Goal: Book appointment/travel/reservation

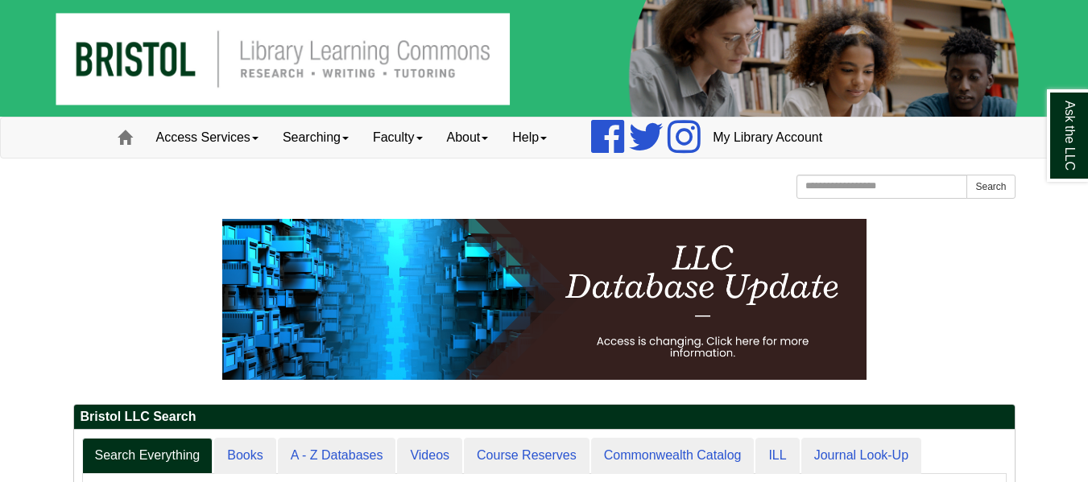
click at [961, 255] on p at bounding box center [544, 299] width 942 height 161
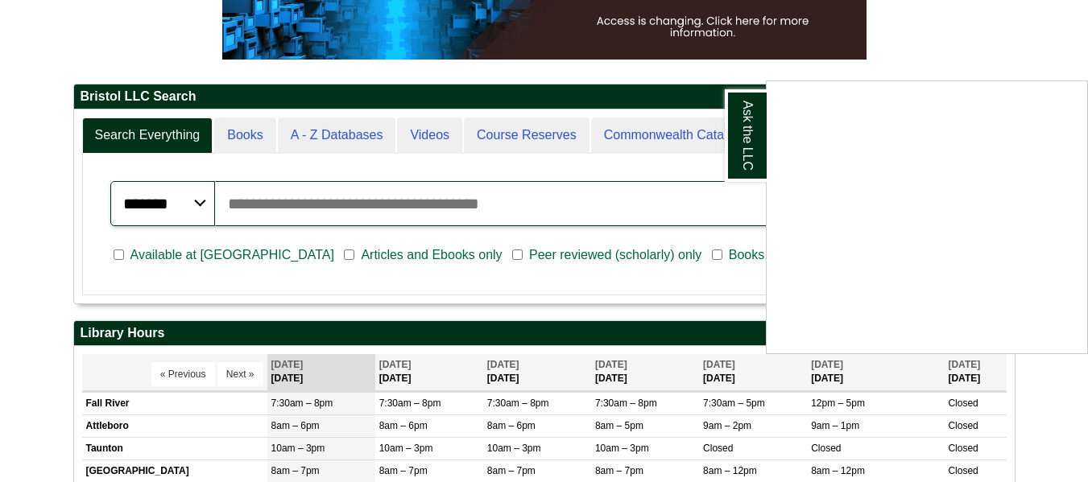
scroll to position [322, 0]
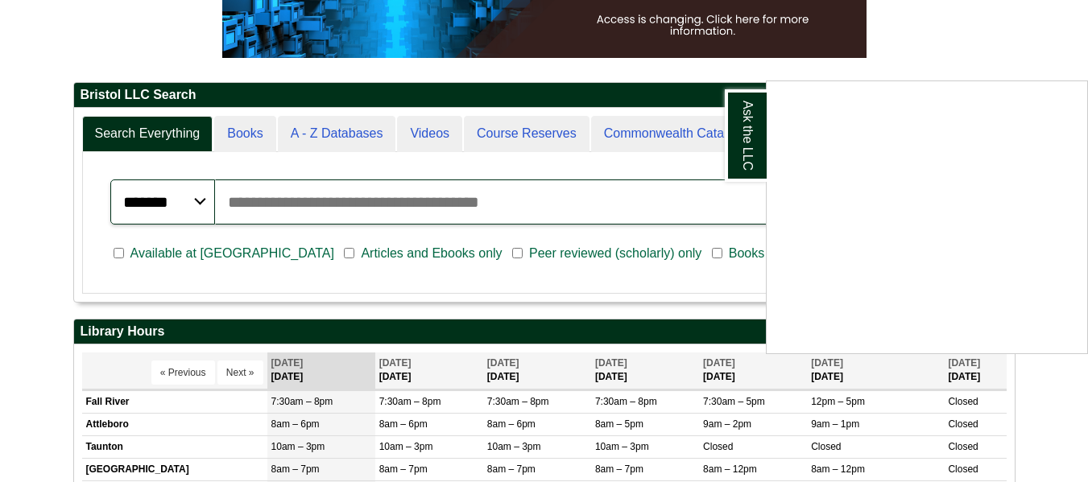
click at [1046, 405] on div "Ask the LLC" at bounding box center [544, 241] width 1088 height 482
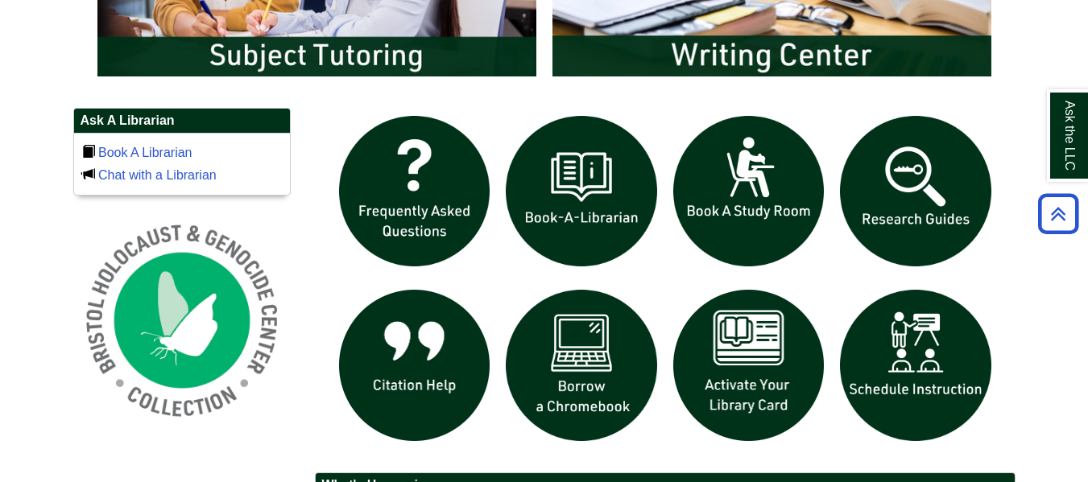
scroll to position [1031, 0]
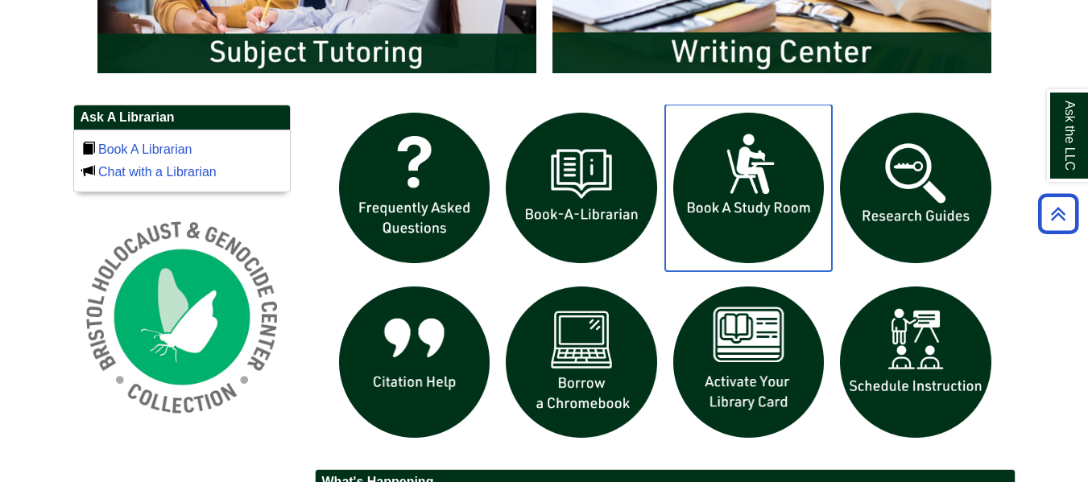
click at [755, 184] on img "slideshow" at bounding box center [749, 189] width 168 height 168
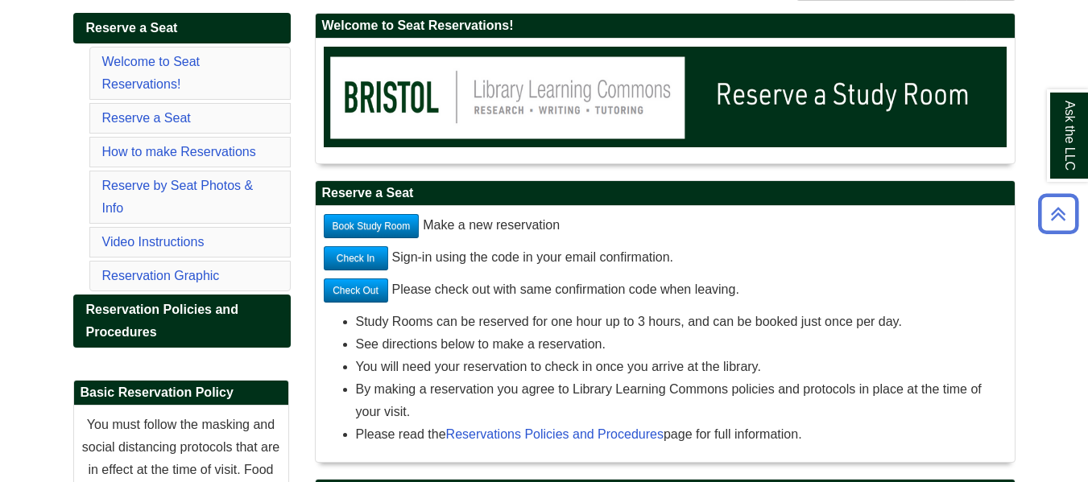
scroll to position [258, 0]
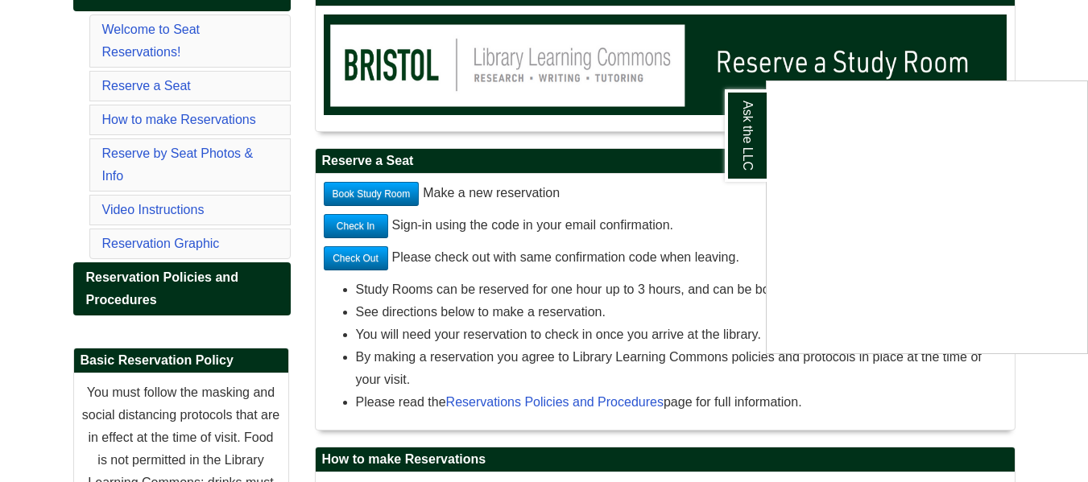
click at [404, 197] on div "Ask the LLC" at bounding box center [544, 241] width 1088 height 482
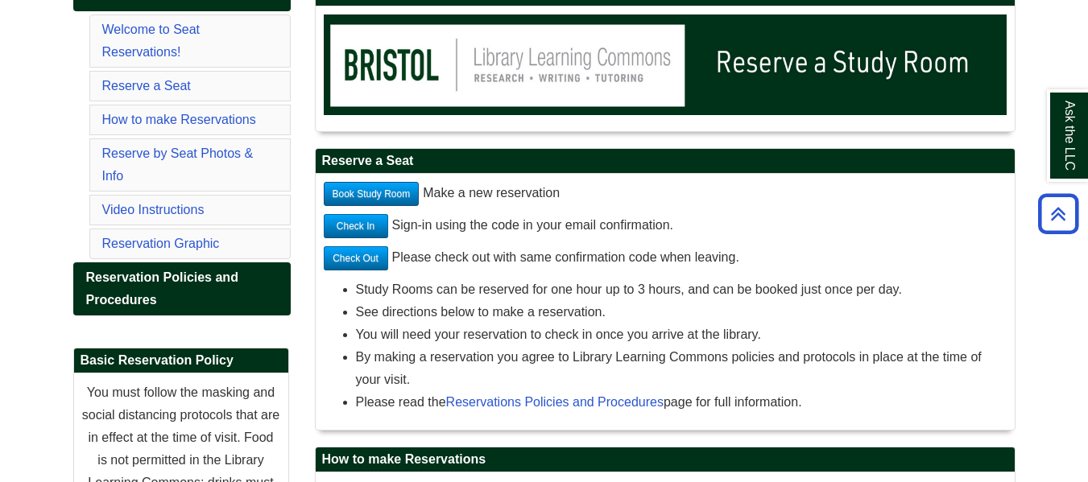
scroll to position [290, 0]
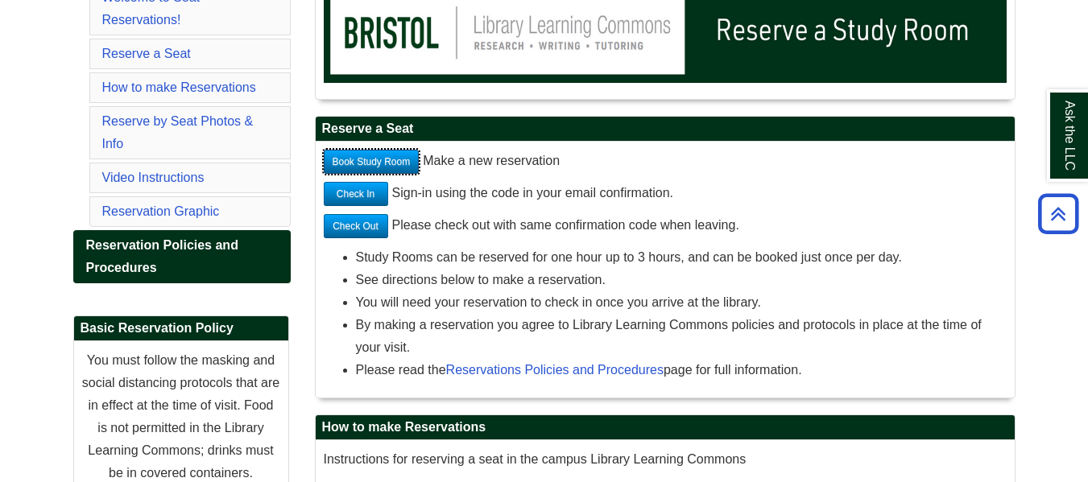
click at [362, 152] on link "Book Study Room" at bounding box center [372, 162] width 96 height 24
